Goal: Find specific page/section: Find specific page/section

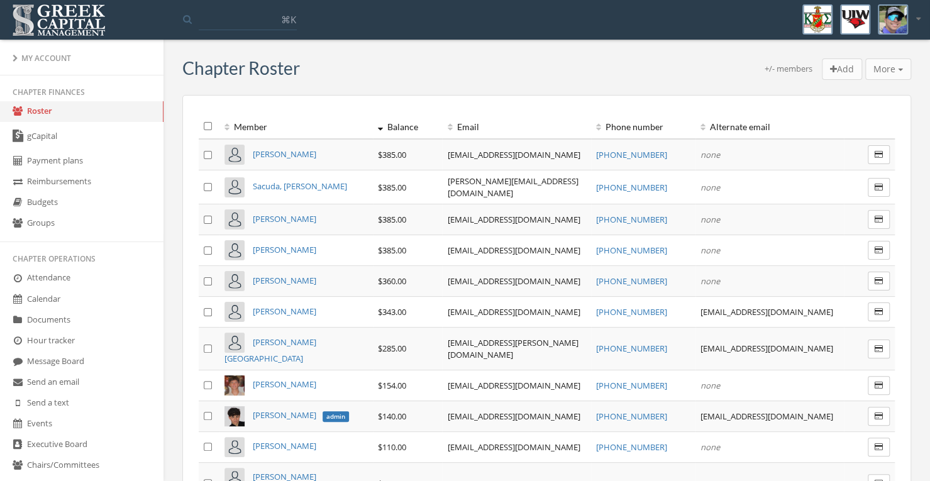
click at [765, 61] on div "+/- members Add More Add transaction to selected Email members Text members Cre…" at bounding box center [838, 68] width 147 height 21
click at [382, 123] on th "Balance" at bounding box center [408, 126] width 70 height 25
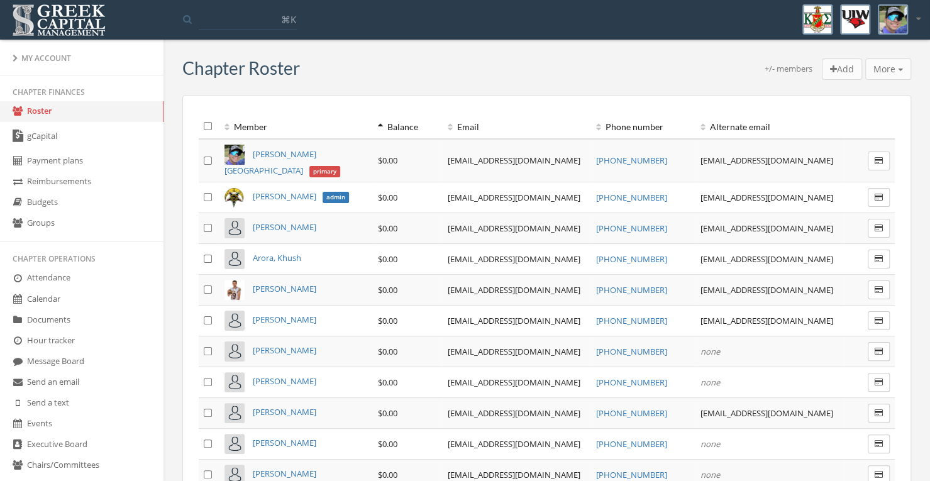
click at [382, 123] on th "Balance" at bounding box center [408, 126] width 70 height 25
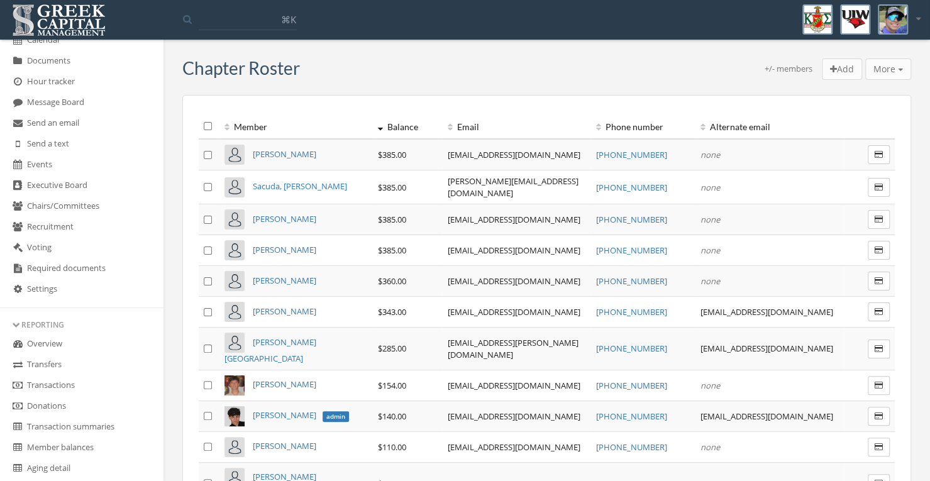
scroll to position [260, 0]
click at [70, 347] on link "Overview" at bounding box center [82, 343] width 164 height 21
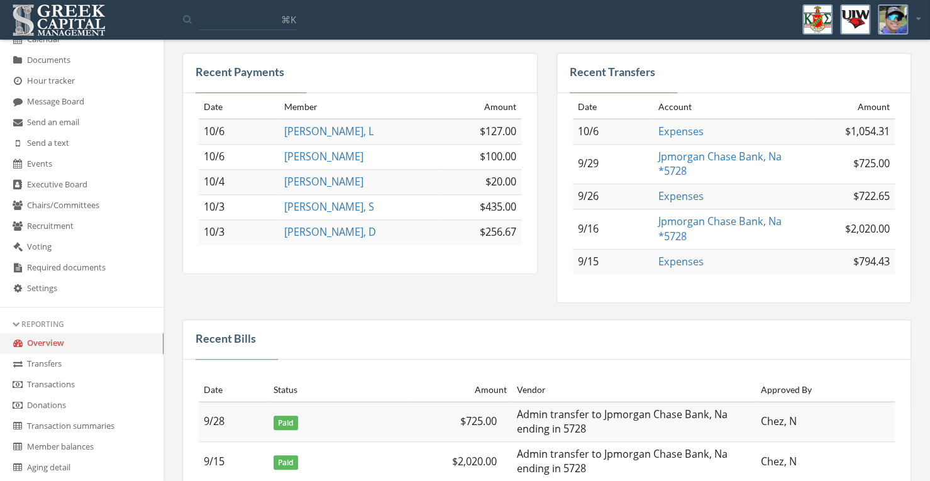
scroll to position [390, 0]
